Goal: Information Seeking & Learning: Learn about a topic

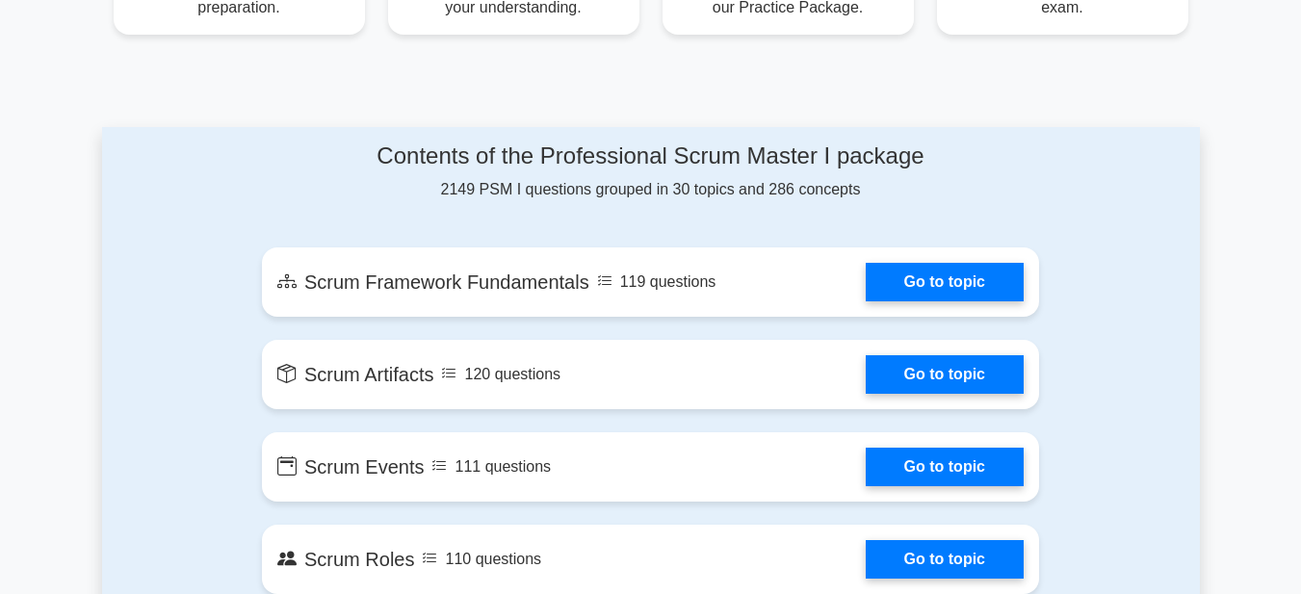
scroll to position [922, 0]
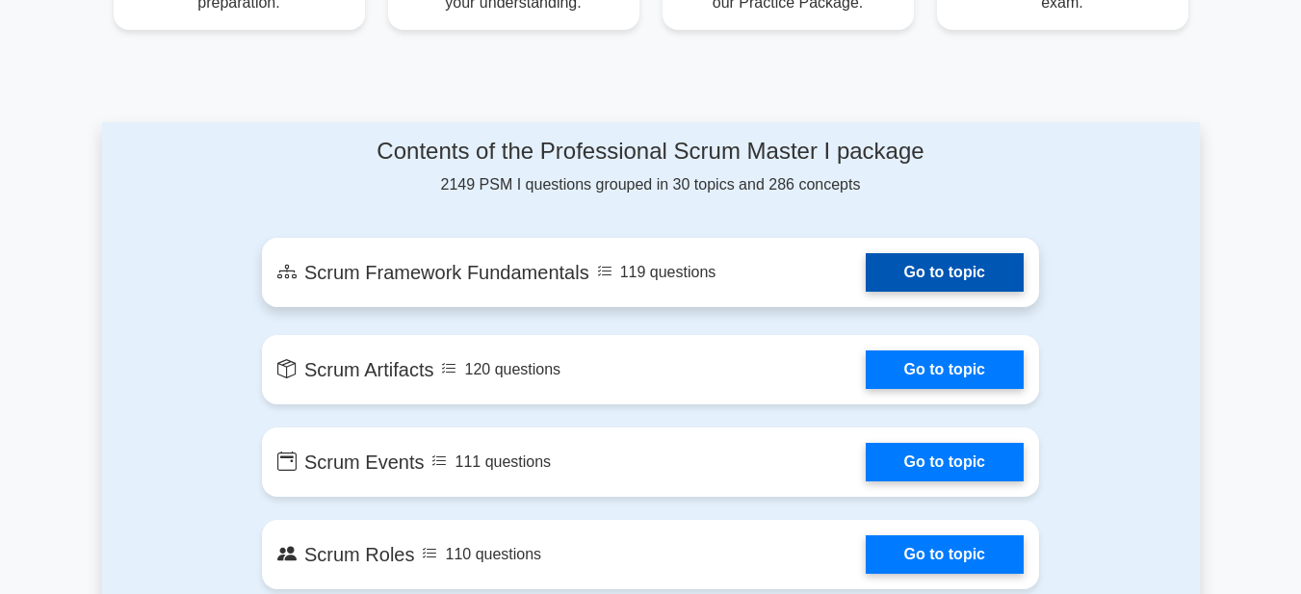
click at [918, 274] on link "Go to topic" at bounding box center [945, 272] width 158 height 39
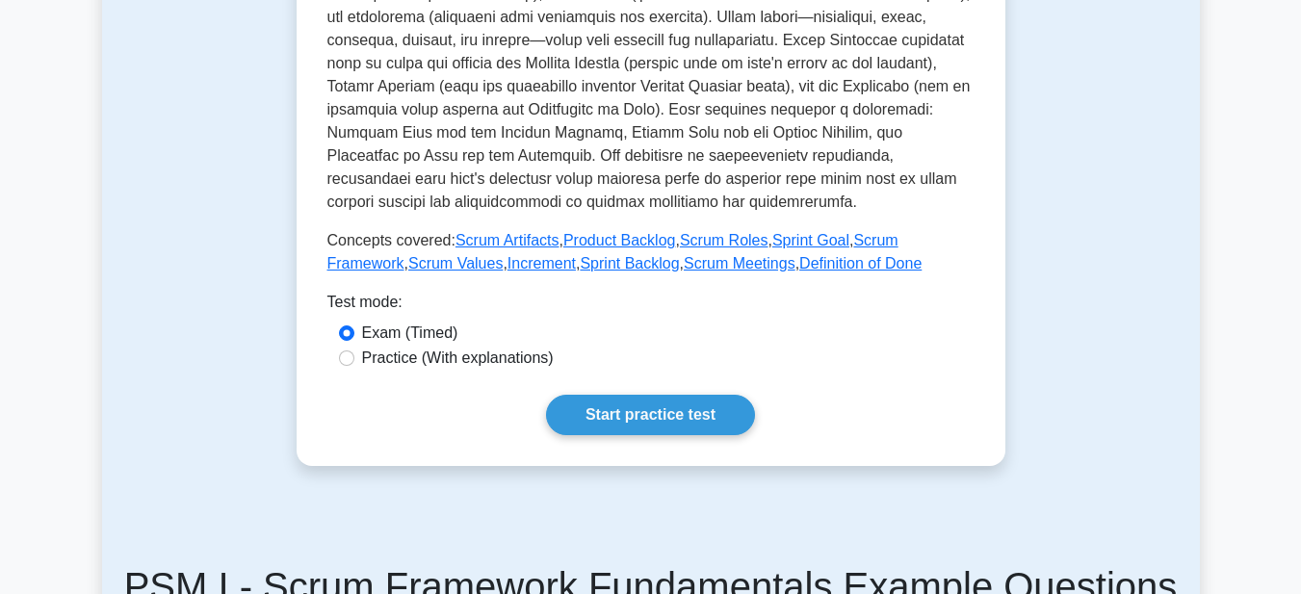
scroll to position [781, 0]
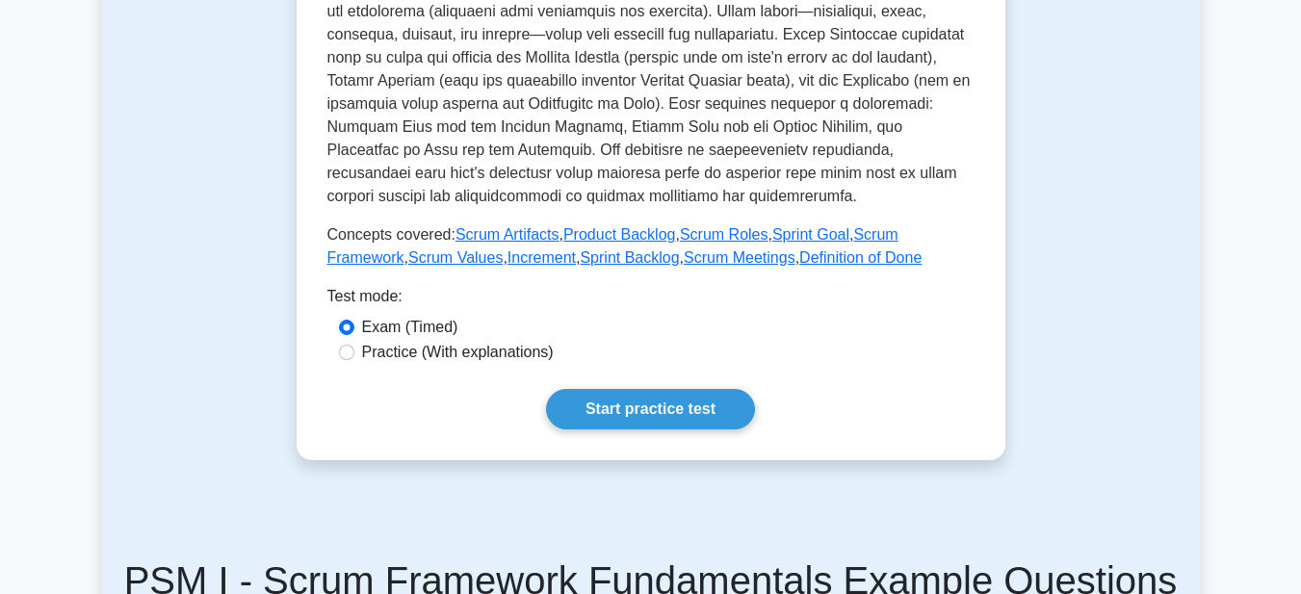
click at [499, 341] on label "Practice (With explanations)" at bounding box center [458, 352] width 192 height 23
click at [354, 345] on input "Practice (With explanations)" at bounding box center [346, 352] width 15 height 15
radio input "true"
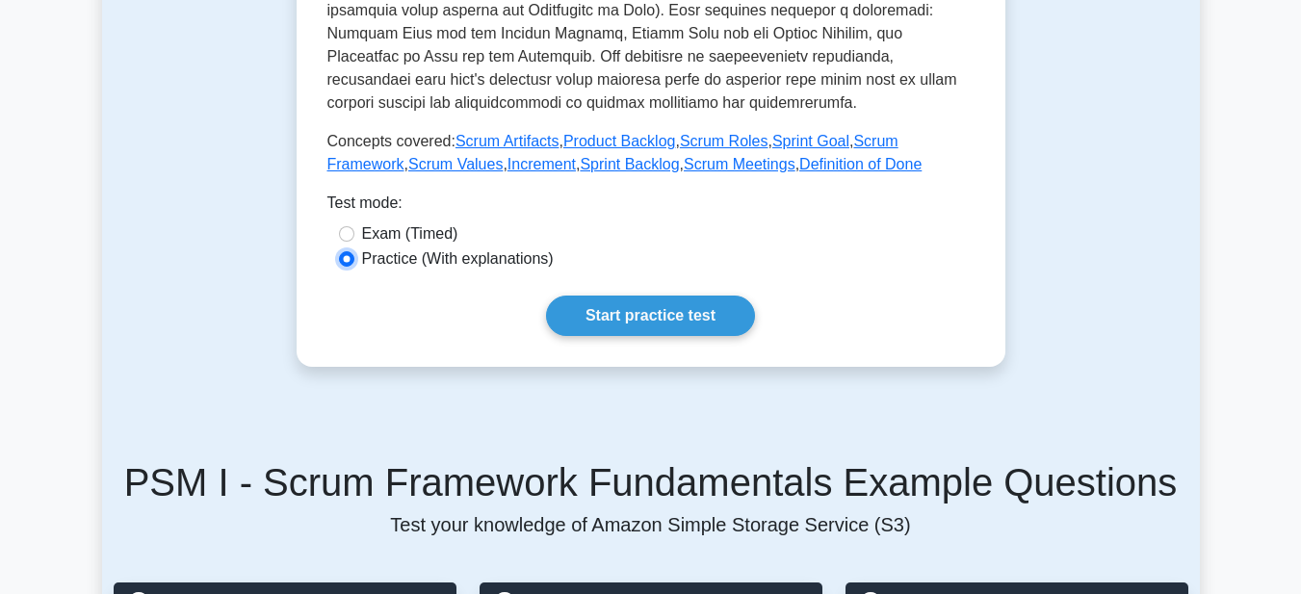
scroll to position [878, 0]
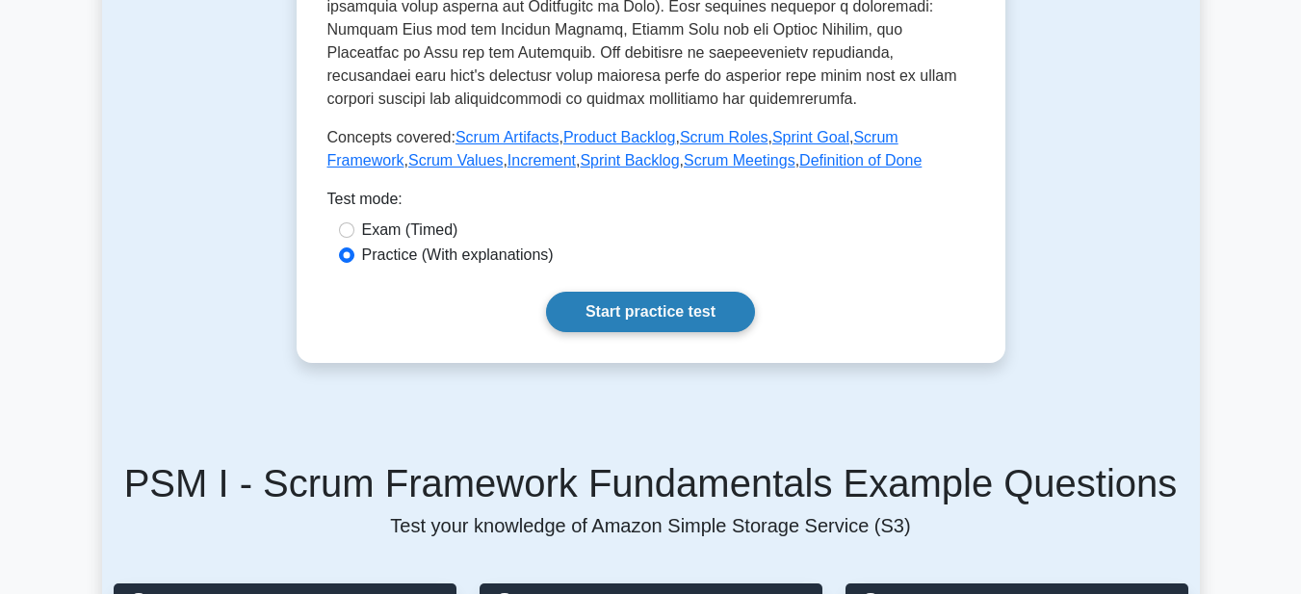
click at [655, 292] on link "Start practice test" at bounding box center [650, 312] width 209 height 40
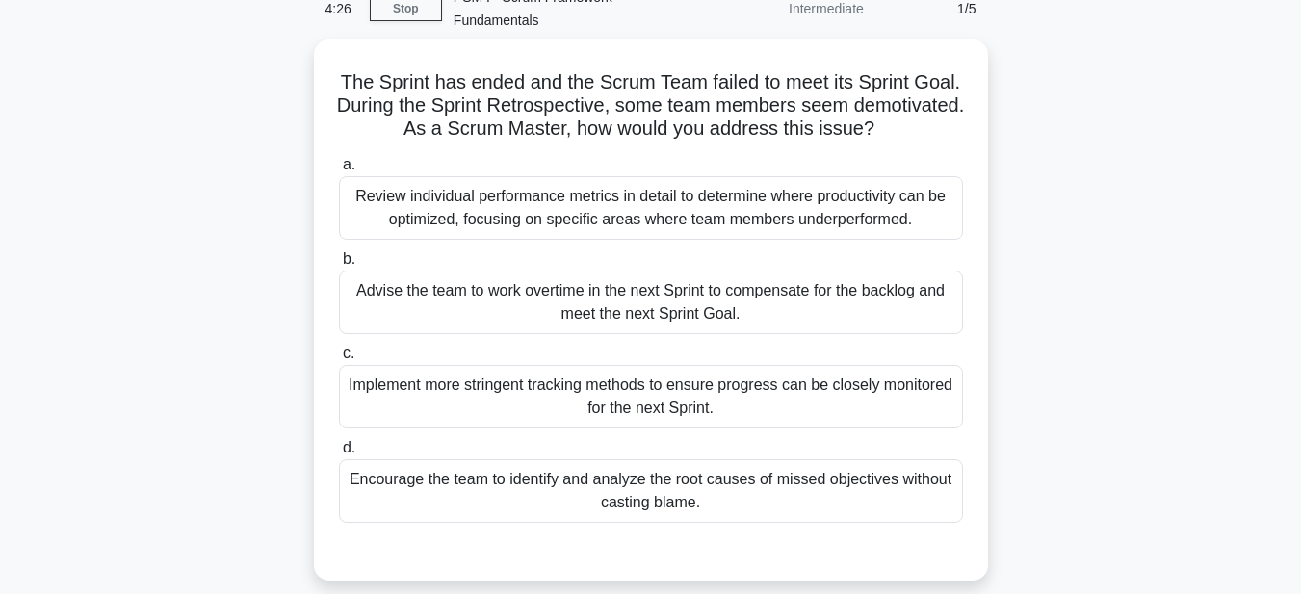
scroll to position [97, 0]
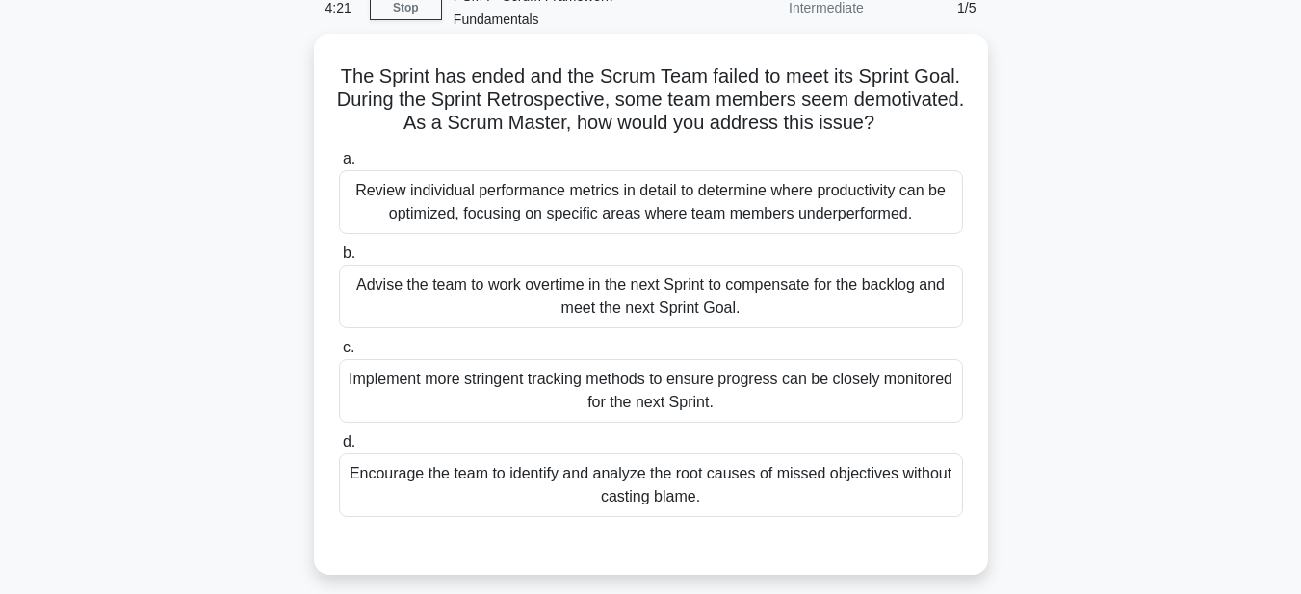
click at [478, 182] on div "Review individual performance metrics in detail to determine where productivity…" at bounding box center [651, 202] width 624 height 64
click at [339, 166] on input "a. Review individual performance metrics in detail to determine where productiv…" at bounding box center [339, 159] width 0 height 13
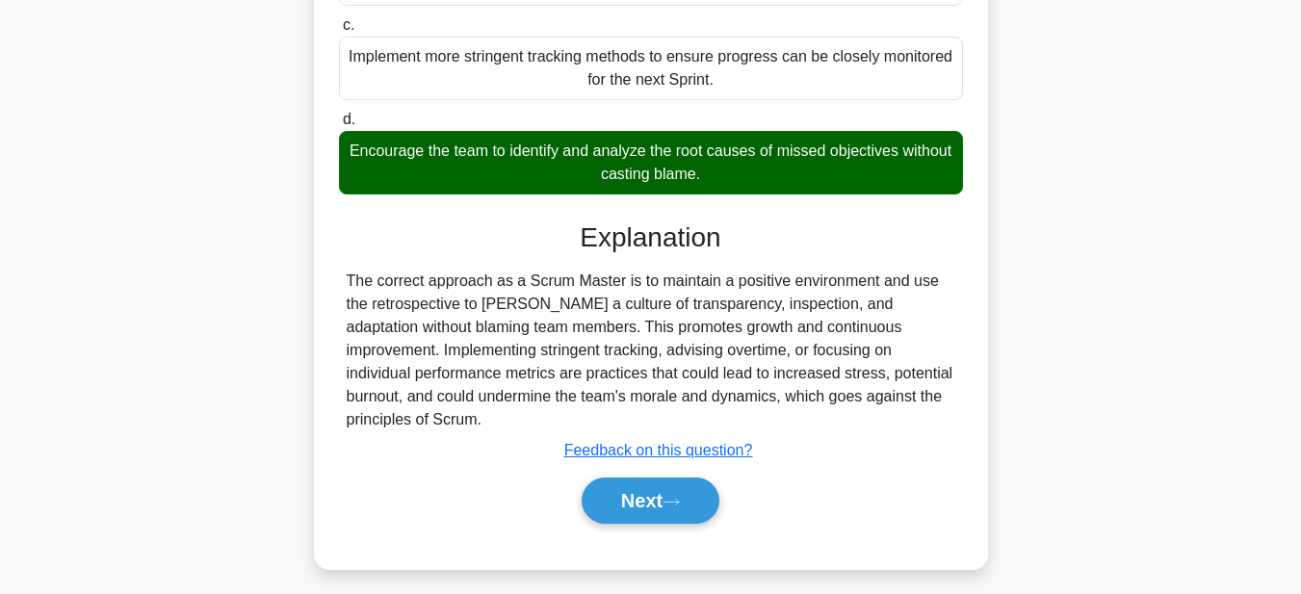
scroll to position [446, 0]
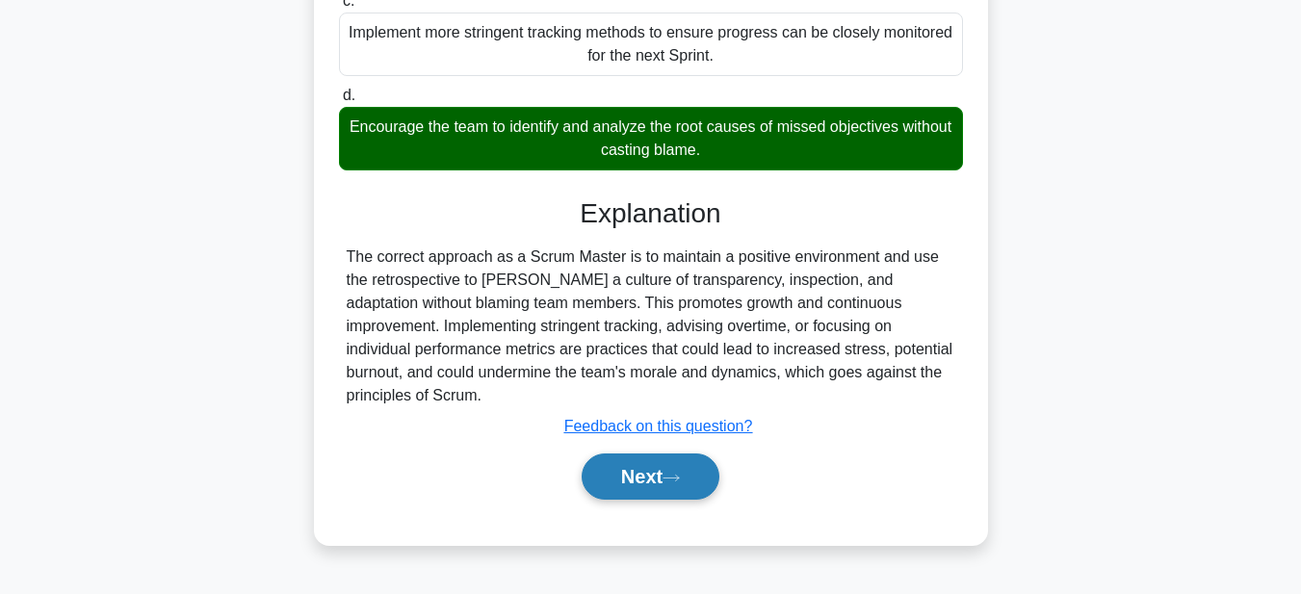
click at [626, 461] on button "Next" at bounding box center [651, 477] width 138 height 46
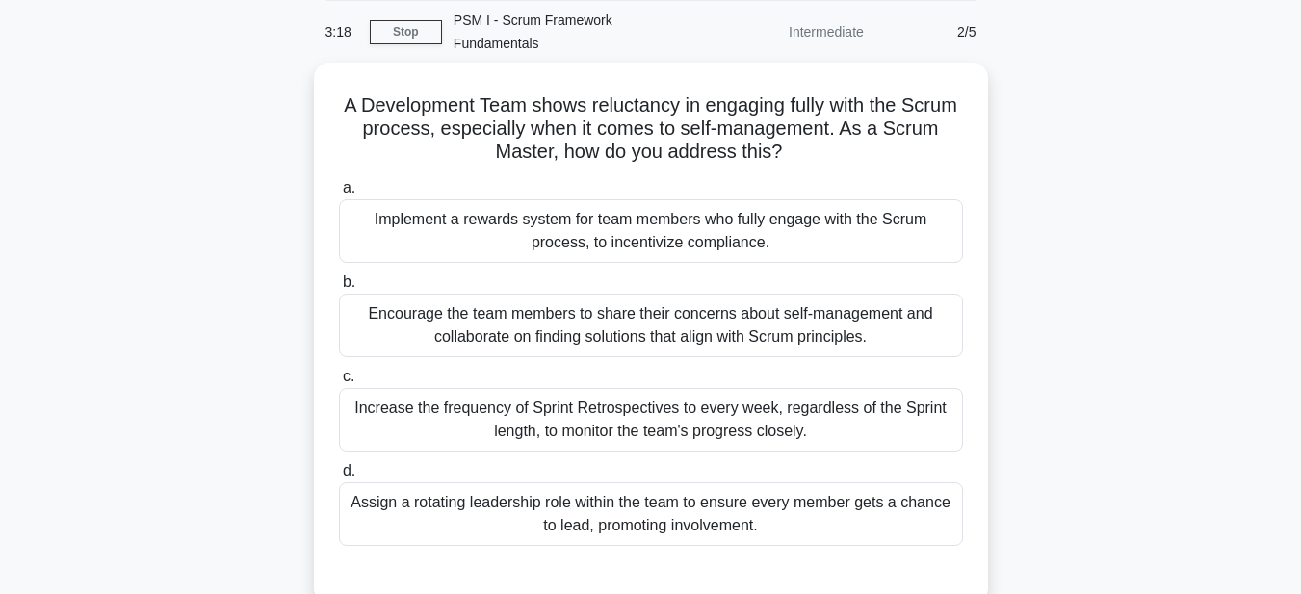
scroll to position [77, 0]
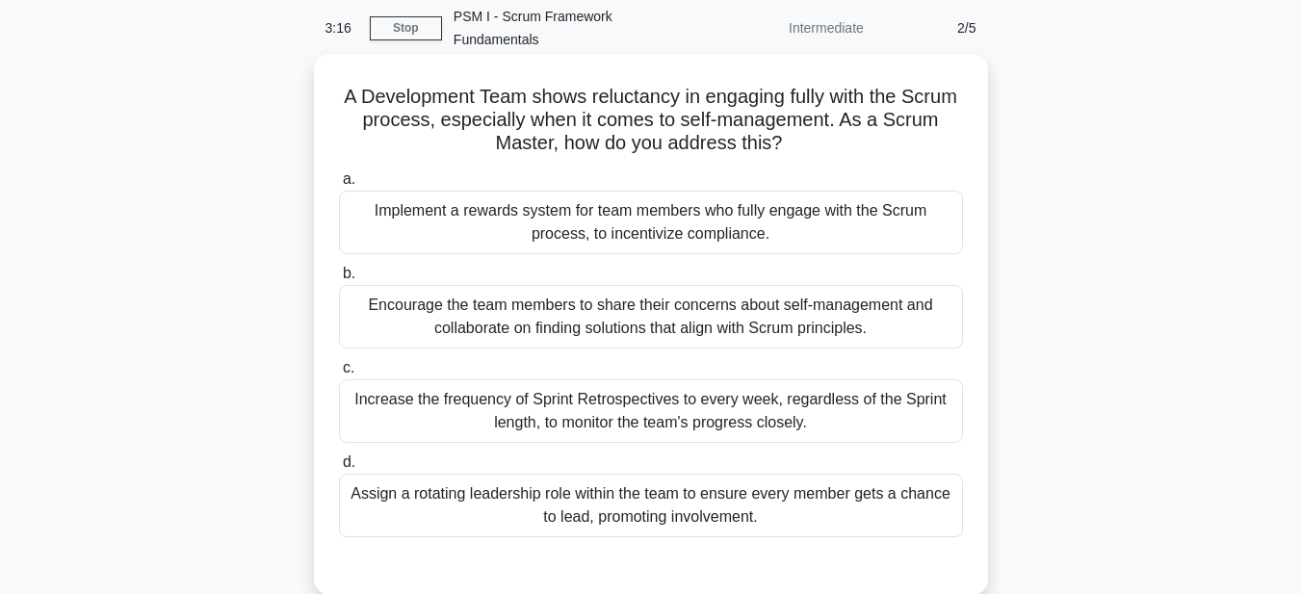
click at [419, 305] on div "Encourage the team members to share their concerns about self-management and co…" at bounding box center [651, 317] width 624 height 64
click at [339, 280] on input "b. Encourage the team members to share their concerns about self-management and…" at bounding box center [339, 274] width 0 height 13
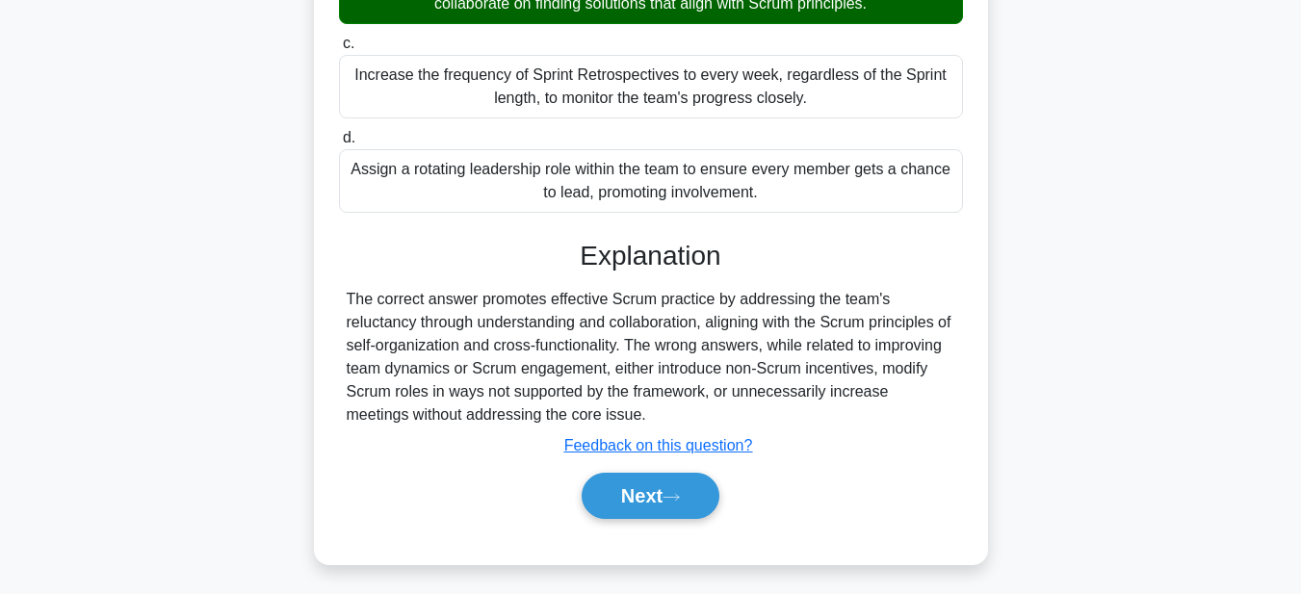
scroll to position [446, 0]
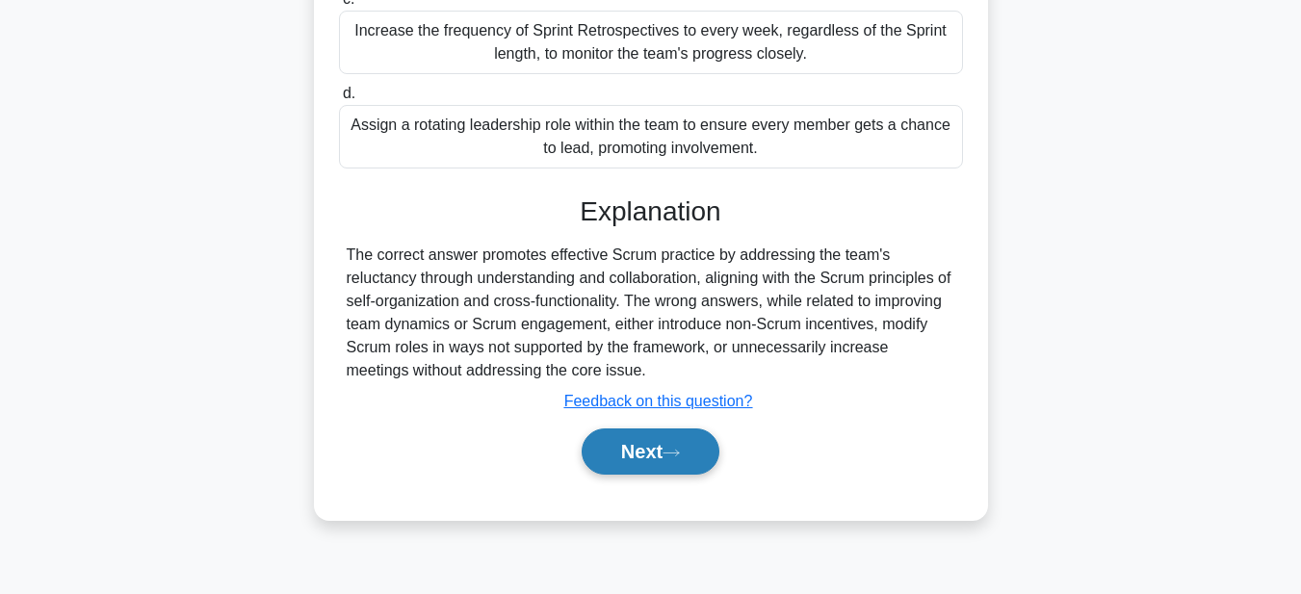
click at [669, 439] on button "Next" at bounding box center [651, 452] width 138 height 46
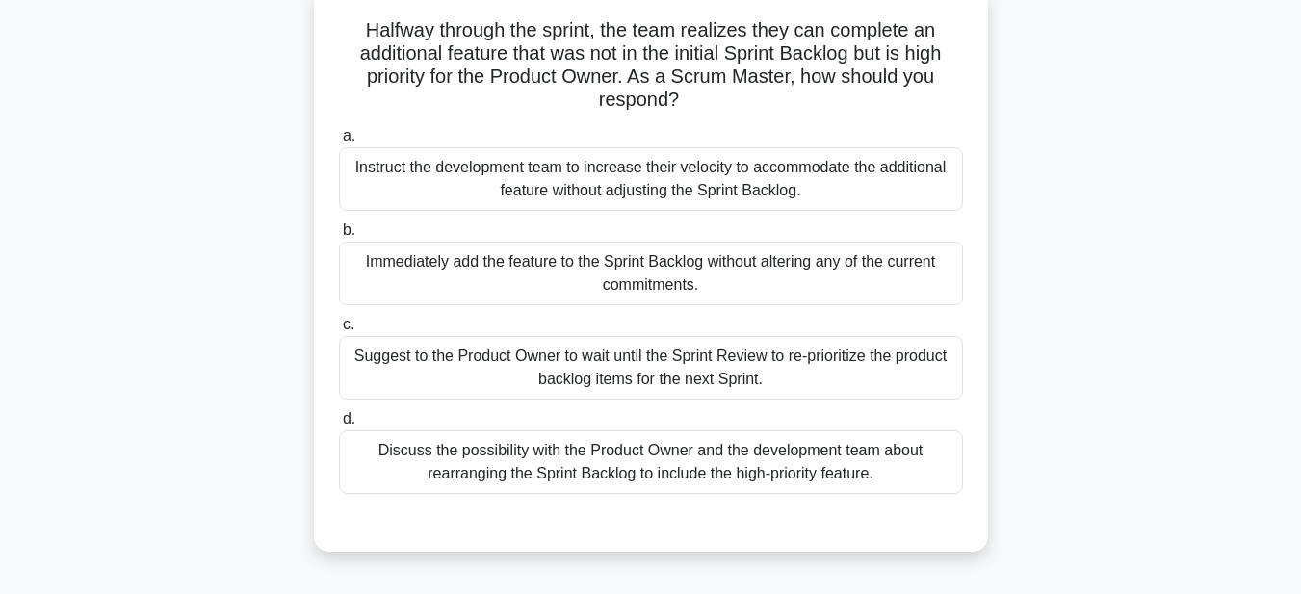
scroll to position [154, 0]
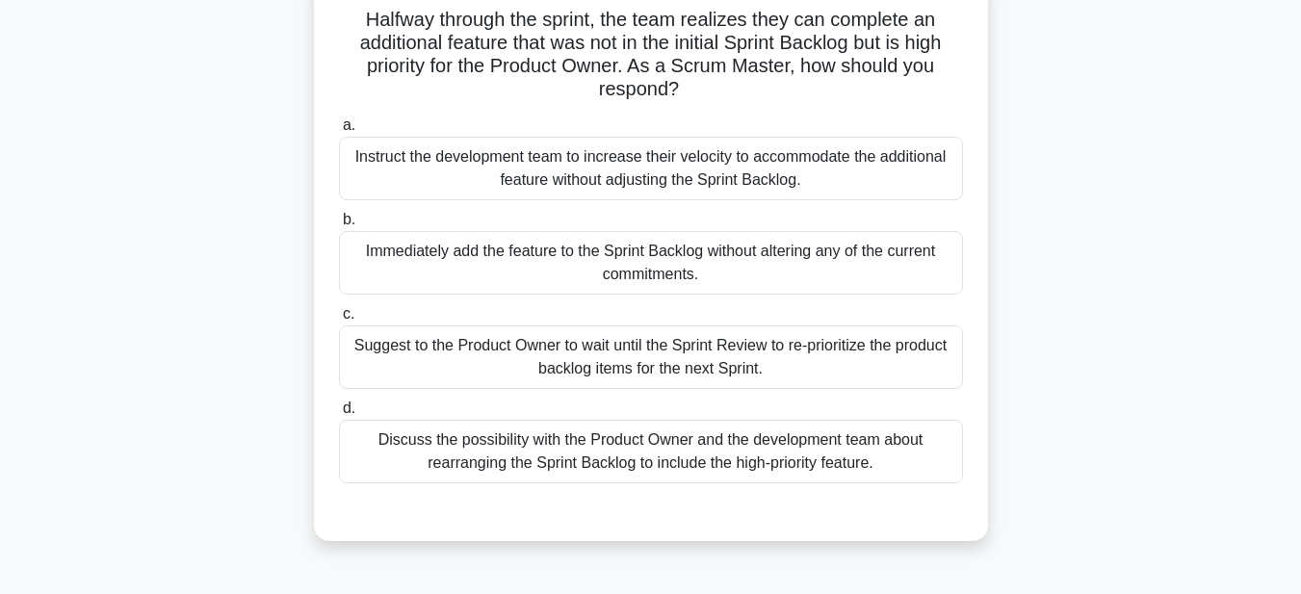
click at [419, 423] on div "Discuss the possibility with the Product Owner and the development team about r…" at bounding box center [651, 452] width 624 height 64
click at [339, 415] on input "d. Discuss the possibility with the Product Owner and the development team abou…" at bounding box center [339, 409] width 0 height 13
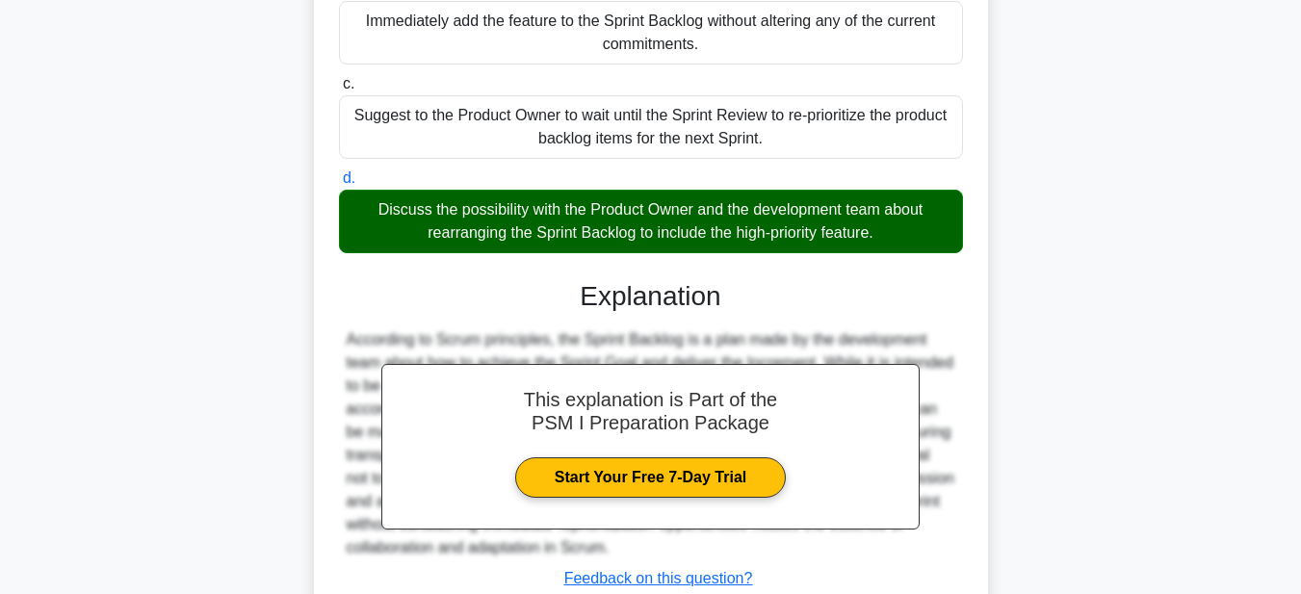
scroll to position [502, 0]
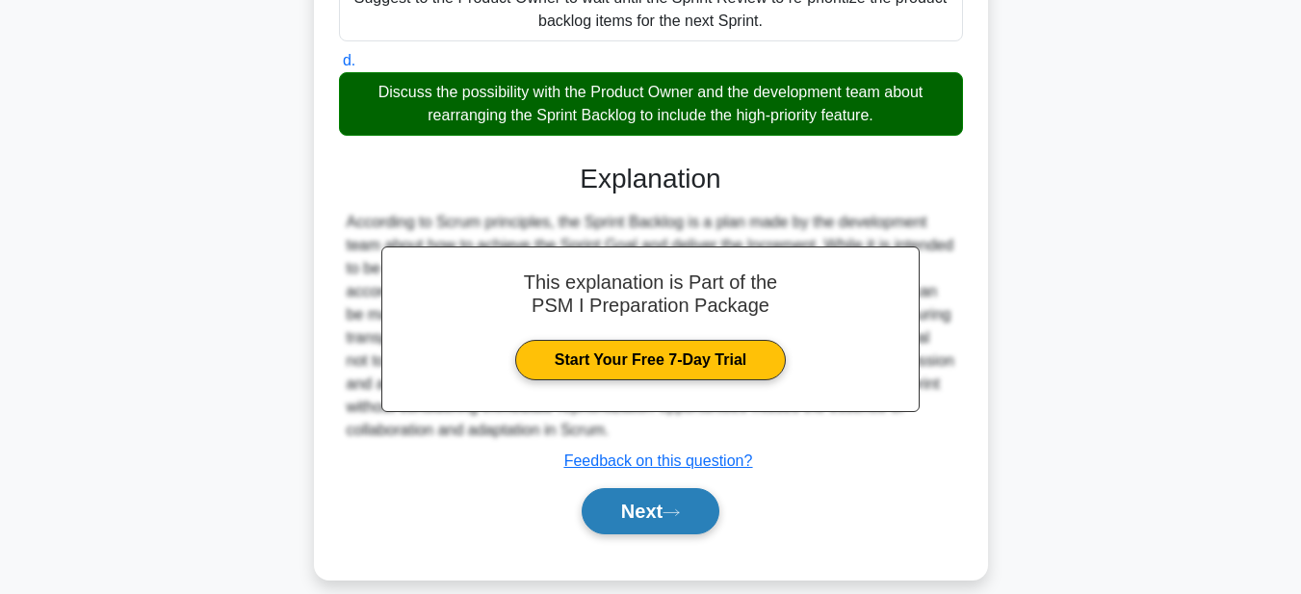
click at [618, 494] on button "Next" at bounding box center [651, 511] width 138 height 46
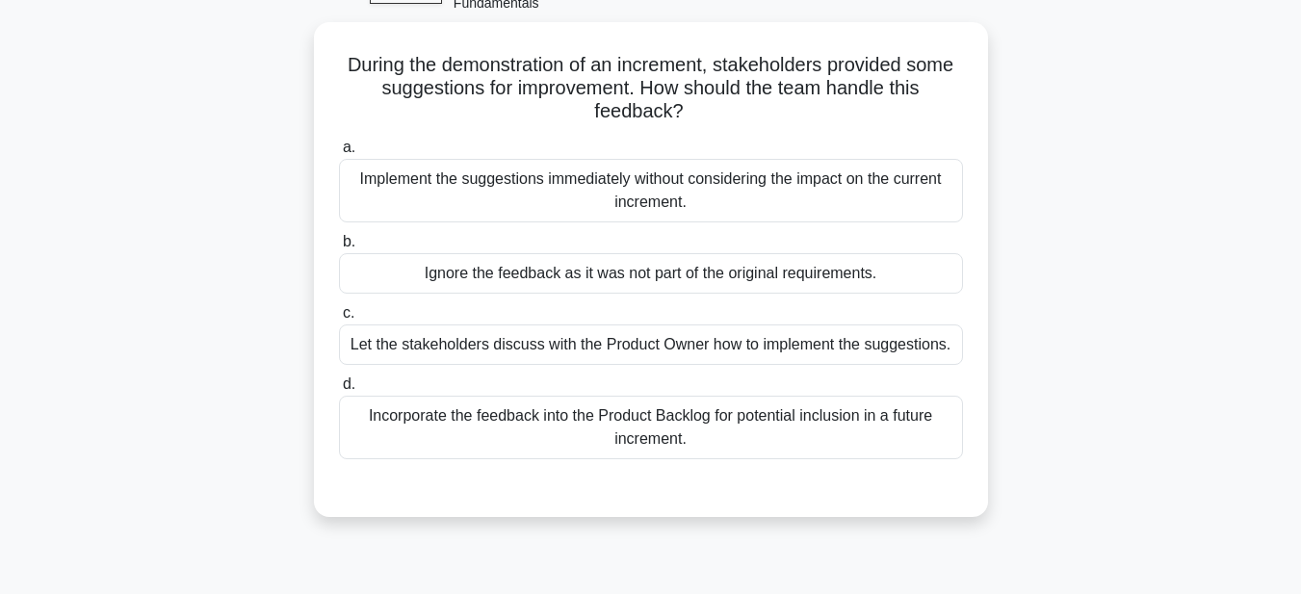
scroll to position [115, 0]
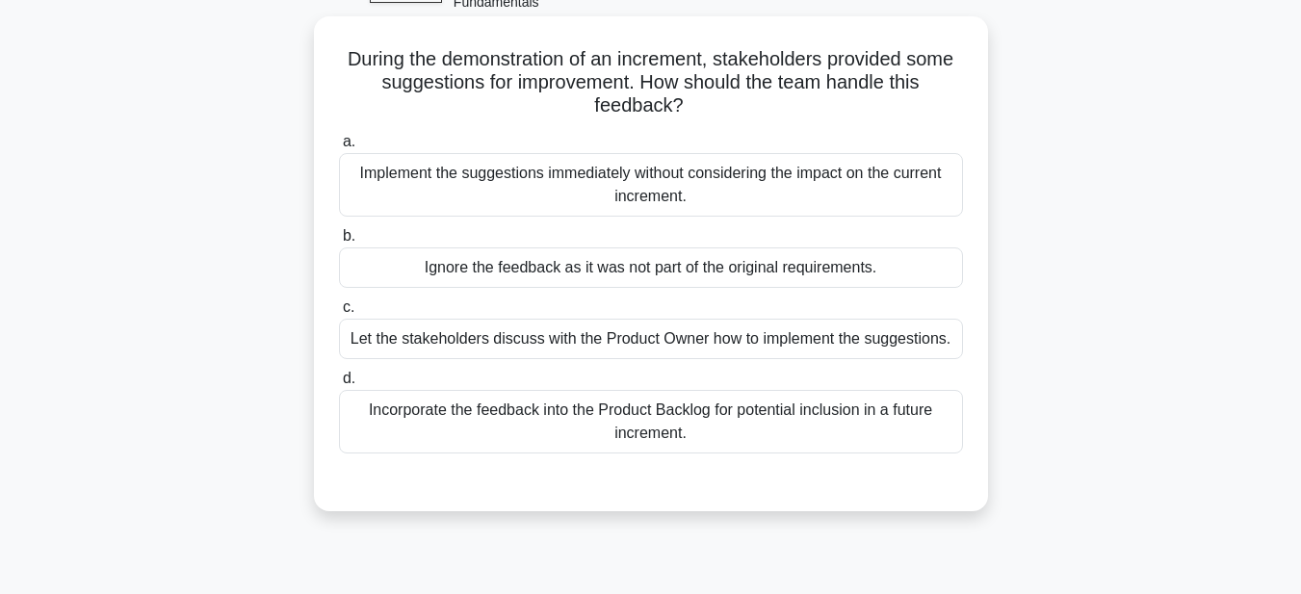
click at [444, 416] on div "Incorporate the feedback into the Product Backlog for potential inclusion in a …" at bounding box center [651, 422] width 624 height 64
click at [339, 385] on input "d. Incorporate the feedback into the Product Backlog for potential inclusion in…" at bounding box center [339, 379] width 0 height 13
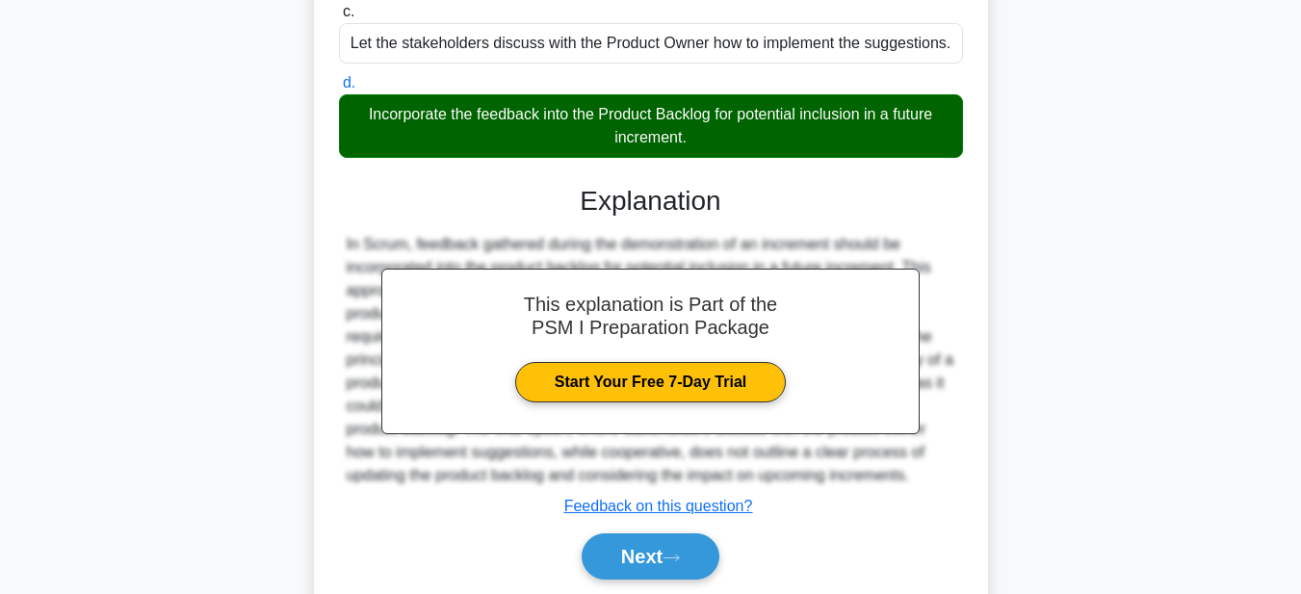
scroll to position [456, 0]
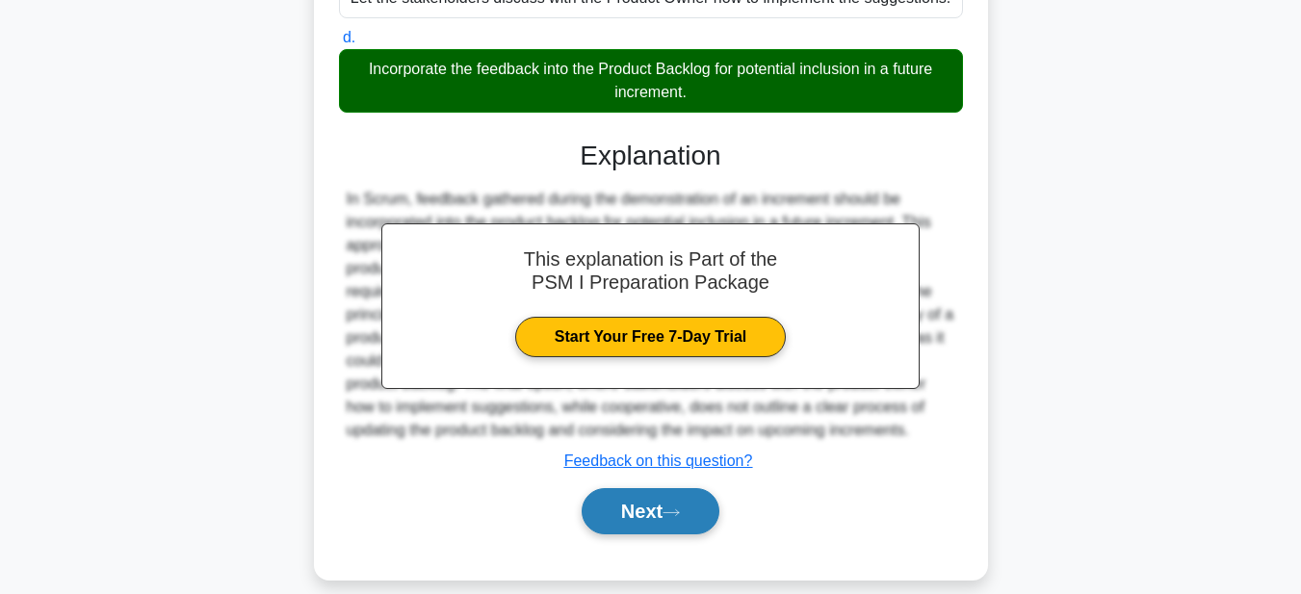
click at [623, 494] on button "Next" at bounding box center [651, 511] width 138 height 46
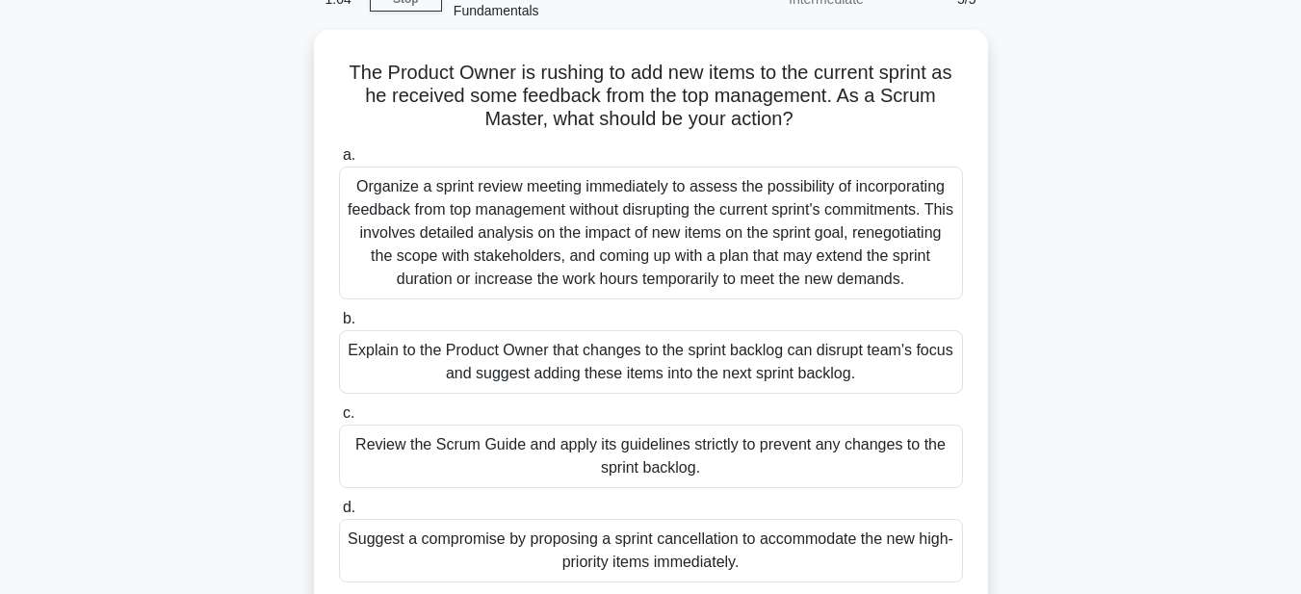
scroll to position [107, 0]
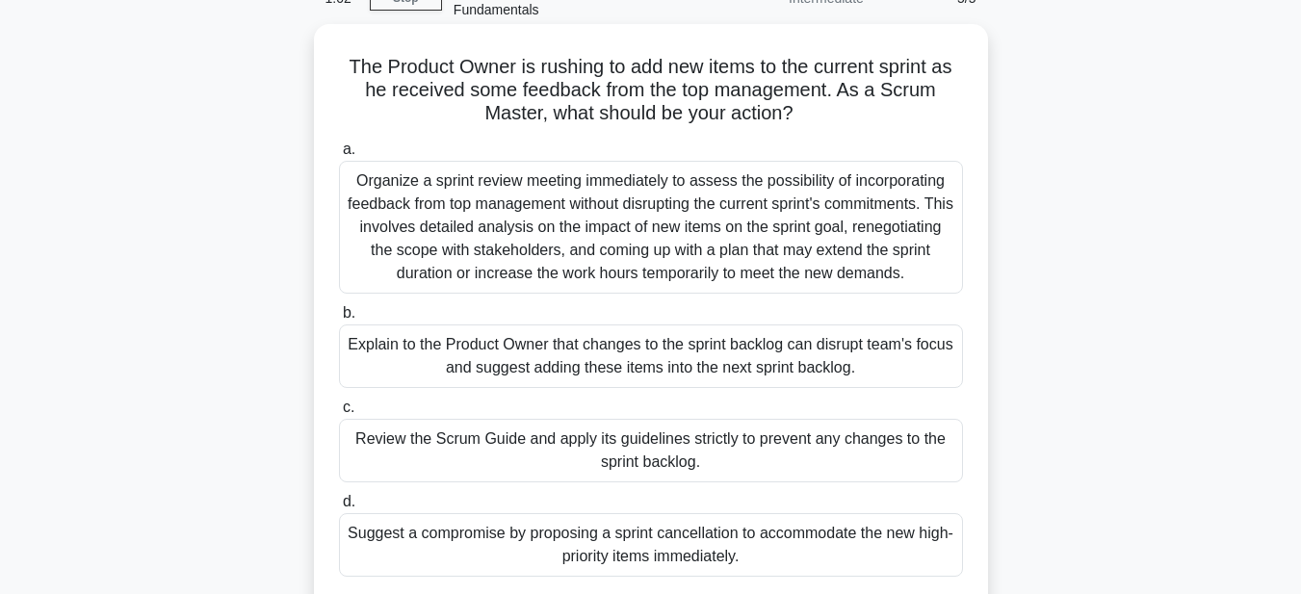
click at [452, 222] on div "Organize a sprint review meeting immediately to assess the possibility of incor…" at bounding box center [651, 227] width 624 height 133
click at [339, 156] on input "a. Organize a sprint review meeting immediately to assess the possibility of in…" at bounding box center [339, 149] width 0 height 13
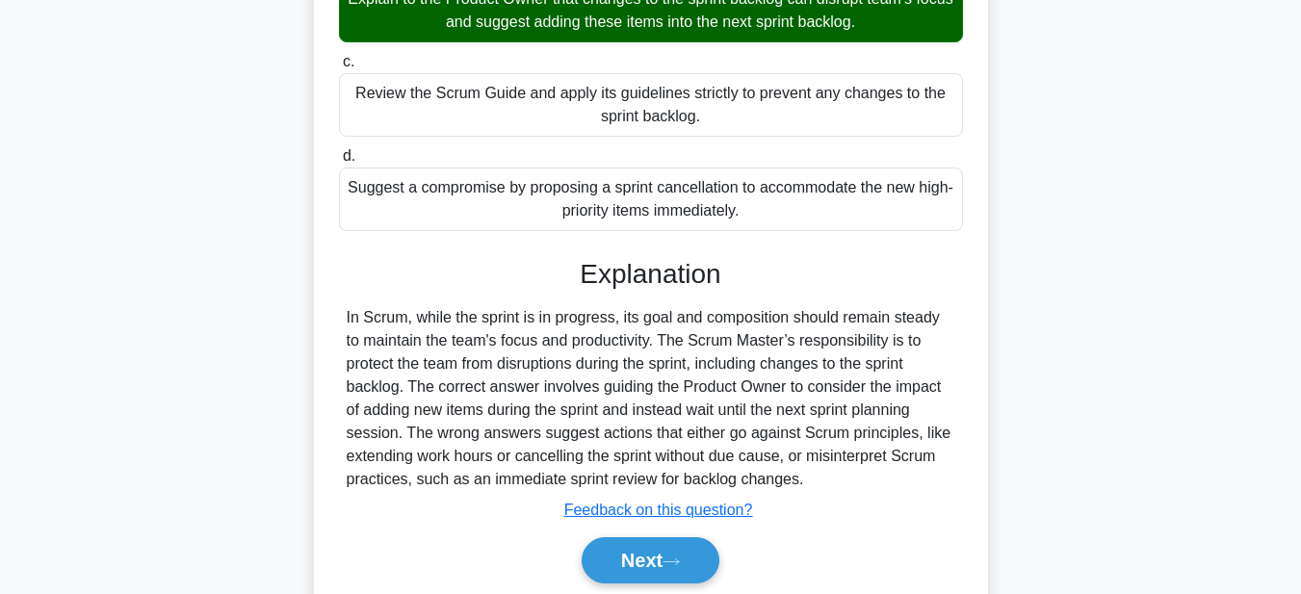
scroll to position [527, 0]
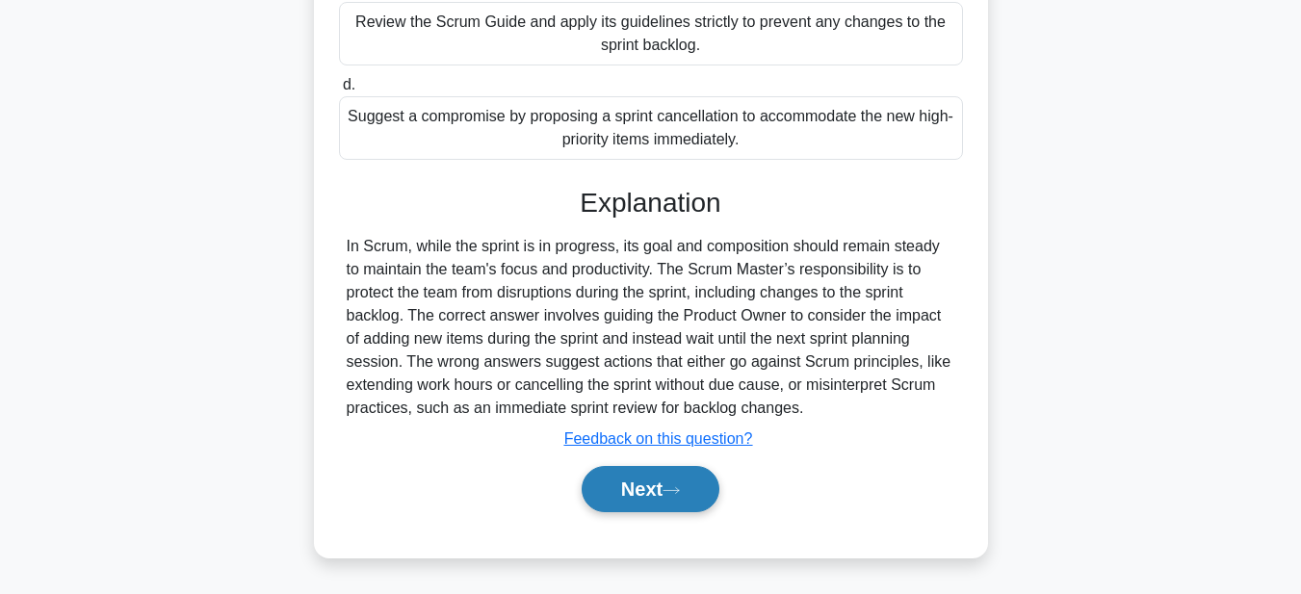
click at [616, 495] on button "Next" at bounding box center [651, 489] width 138 height 46
